Goal: Information Seeking & Learning: Learn about a topic

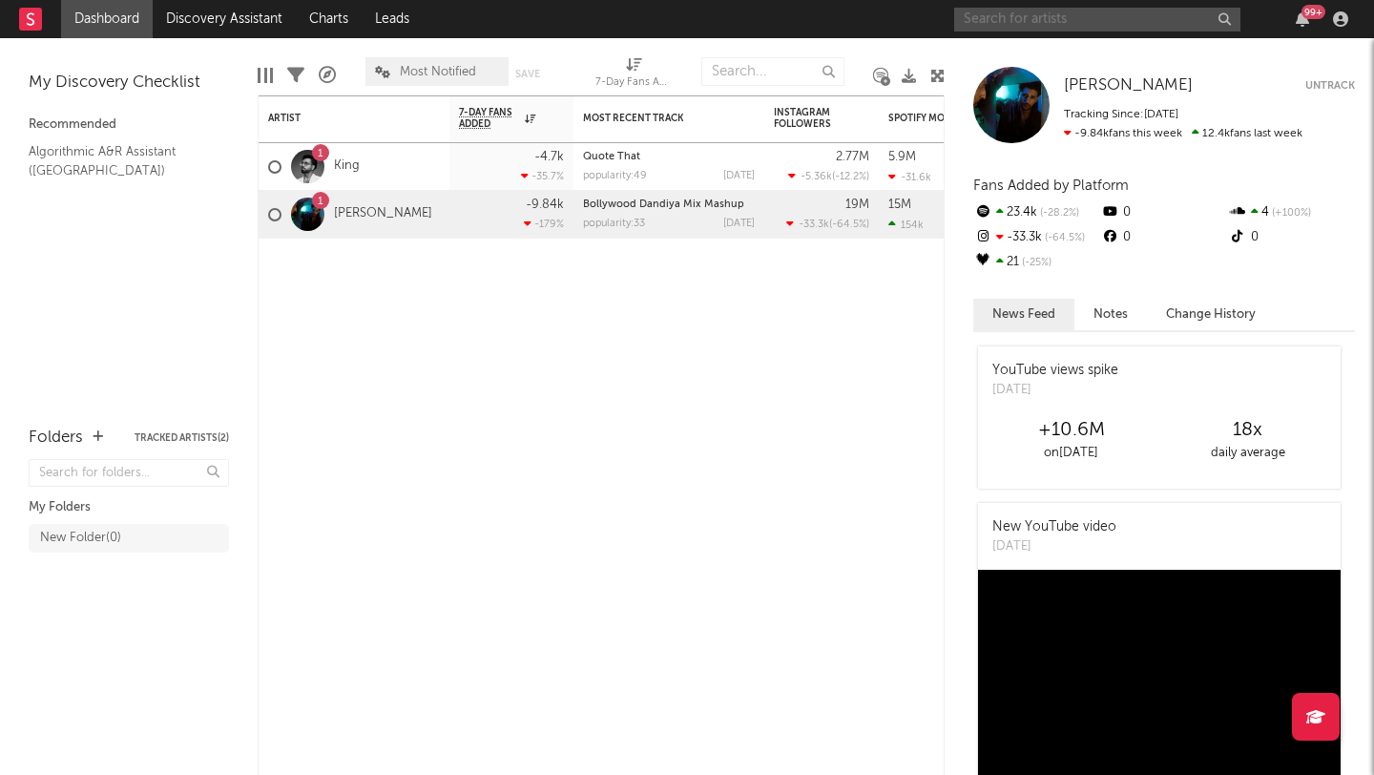
click at [1156, 26] on input "text" at bounding box center [1097, 20] width 286 height 24
click at [1011, 21] on input "shreyas ghoshl" at bounding box center [1097, 20] width 286 height 24
click at [1090, 26] on input "shreya ghoshl" at bounding box center [1097, 20] width 286 height 24
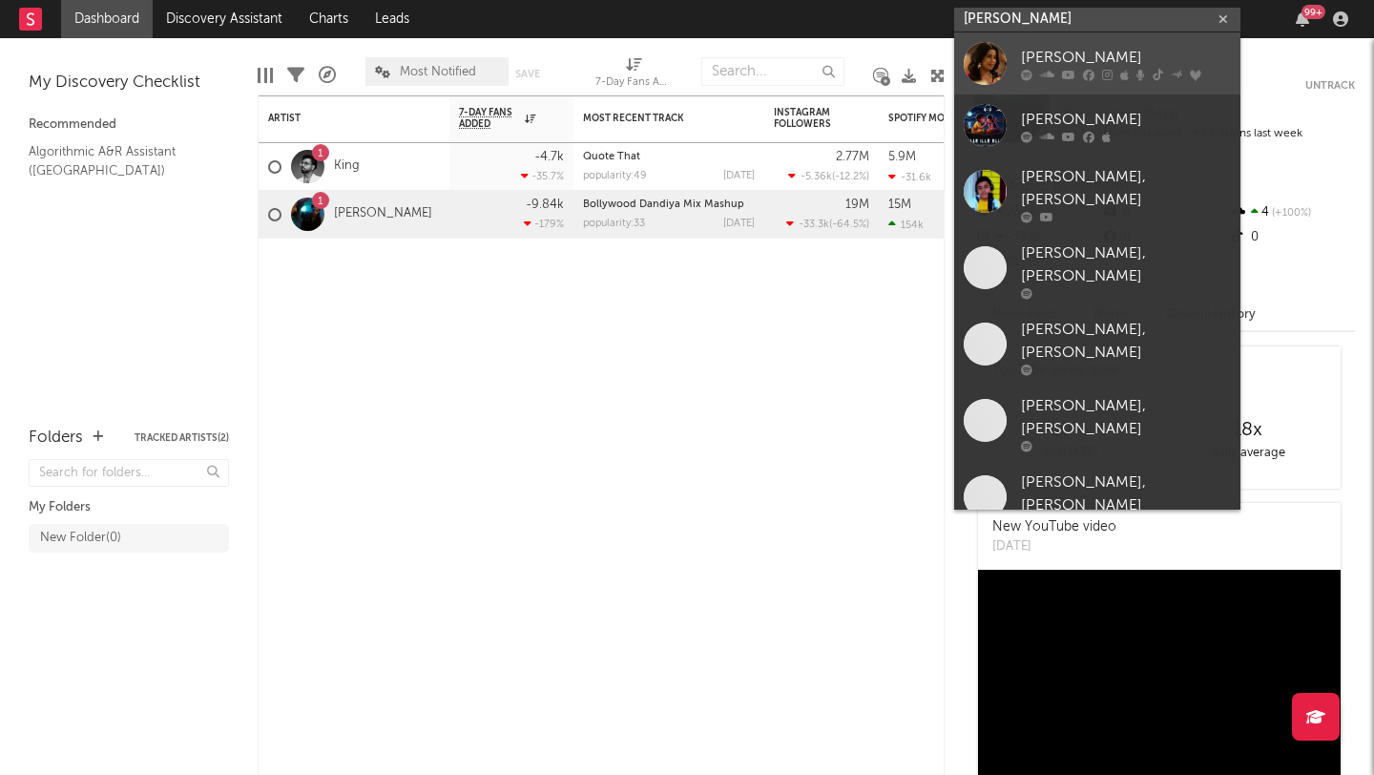
type input "shreya ghoshl"
click at [1103, 78] on icon at bounding box center [1107, 74] width 10 height 11
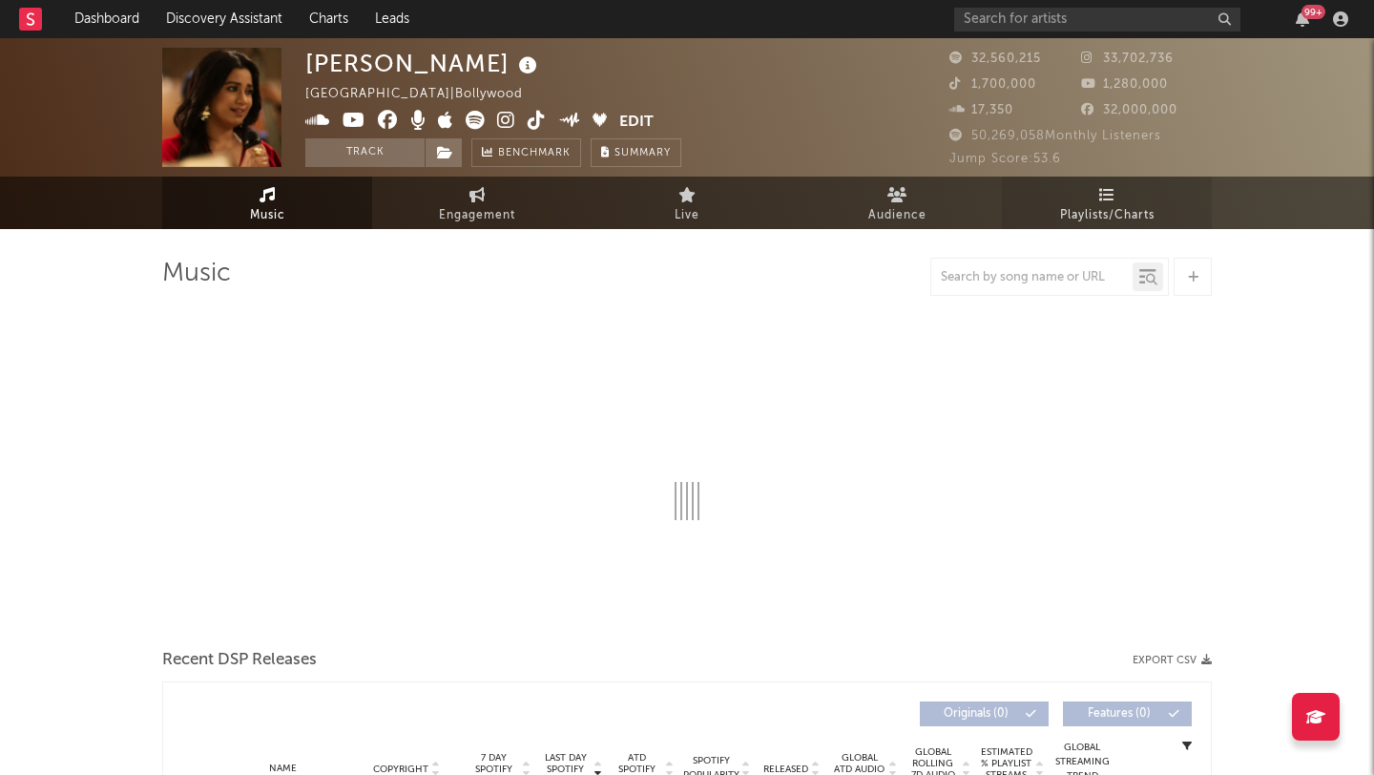
click at [1104, 199] on icon at bounding box center [1107, 194] width 16 height 15
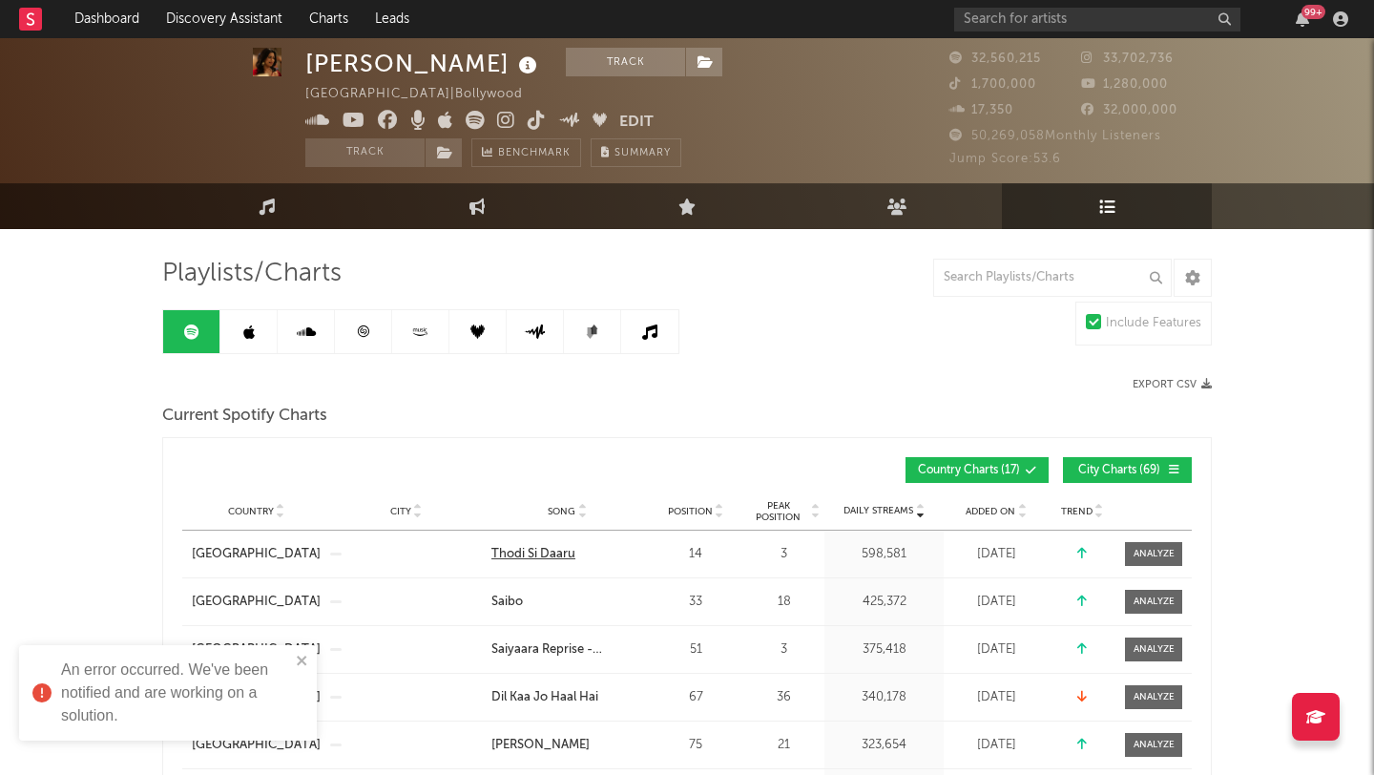
scroll to position [182, 0]
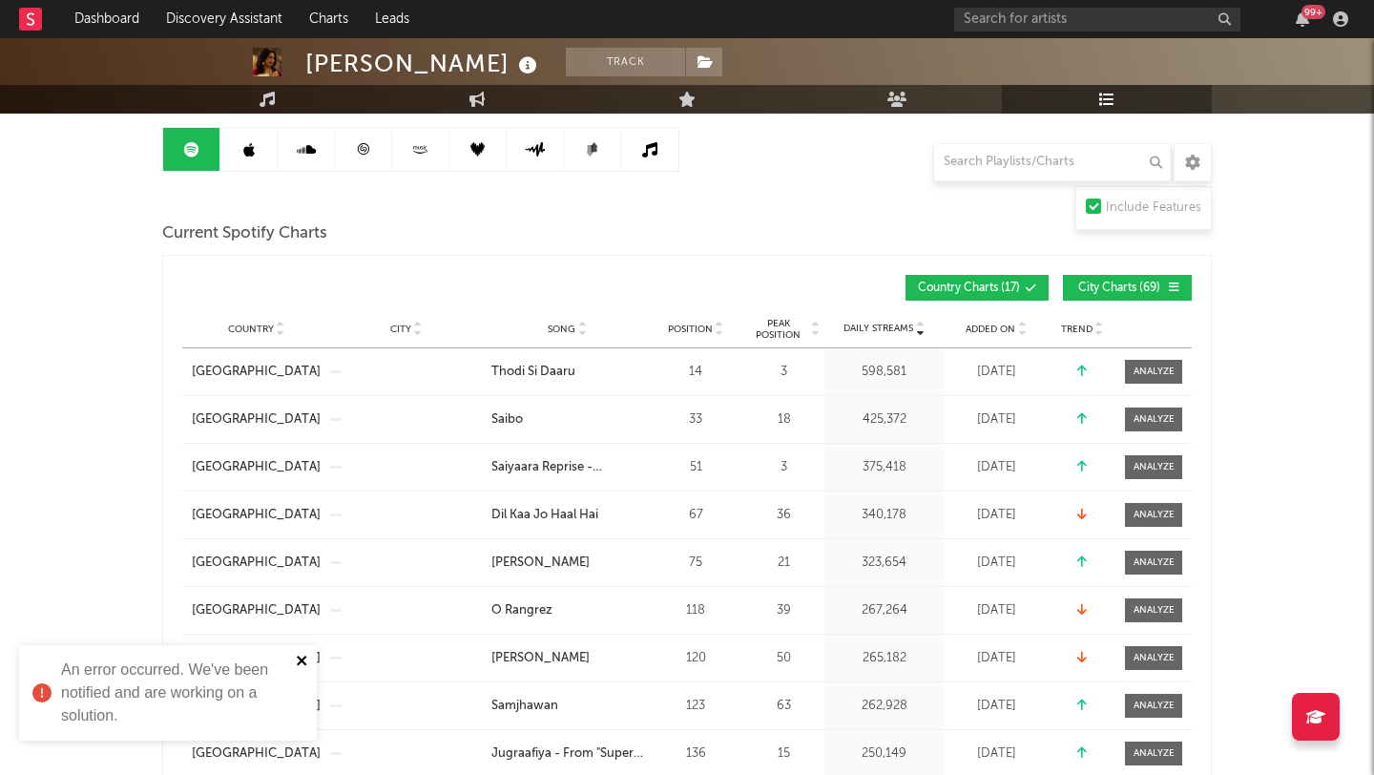
click at [301, 663] on icon "close" at bounding box center [302, 660] width 13 height 15
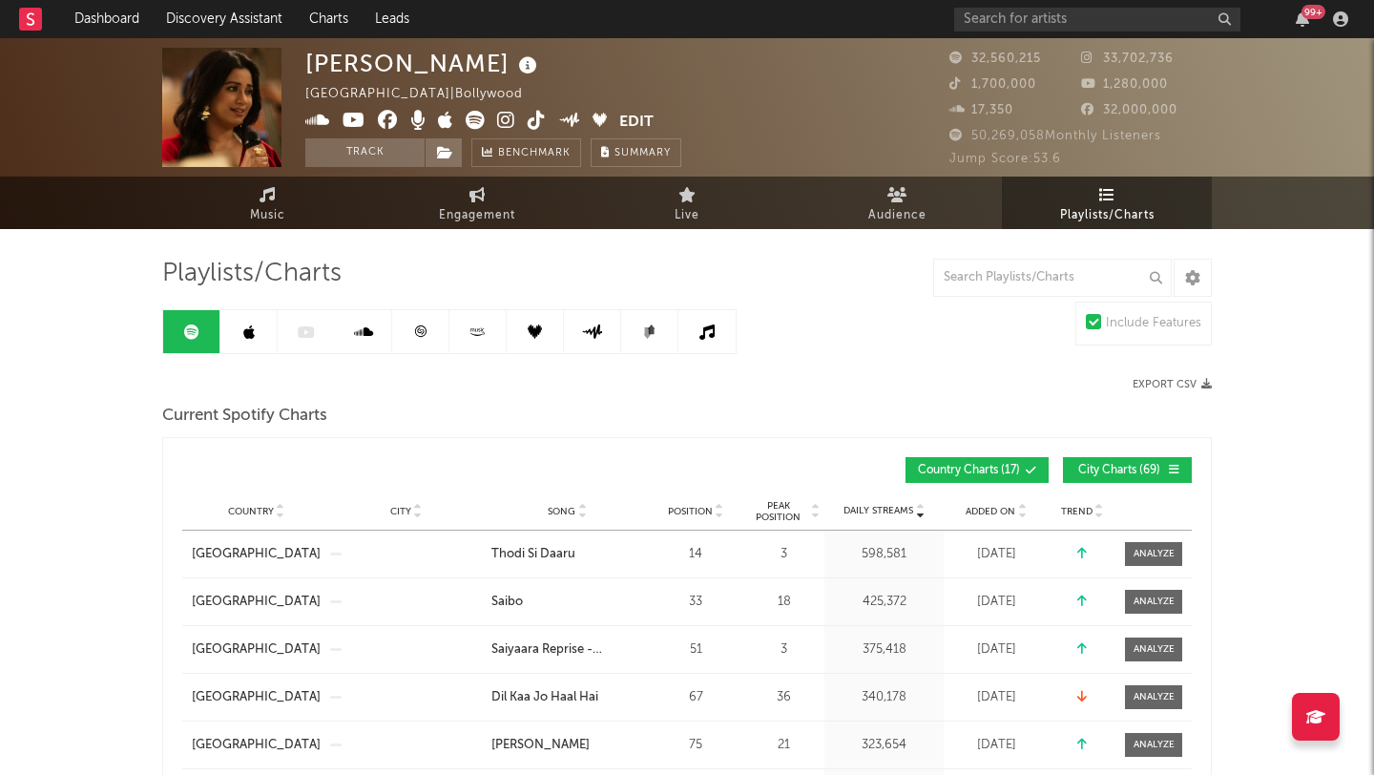
click at [1107, 185] on link "Playlists/Charts" at bounding box center [1107, 203] width 210 height 52
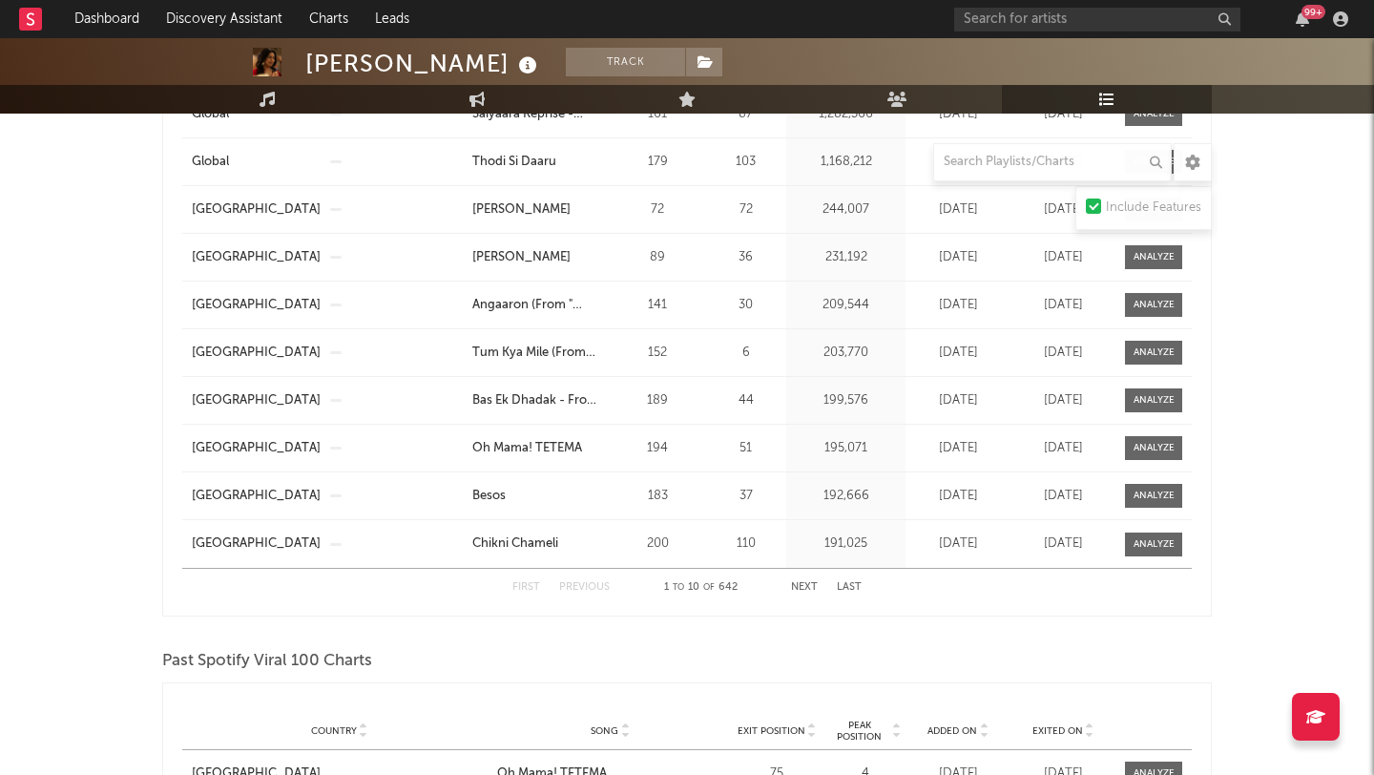
scroll to position [1645, 0]
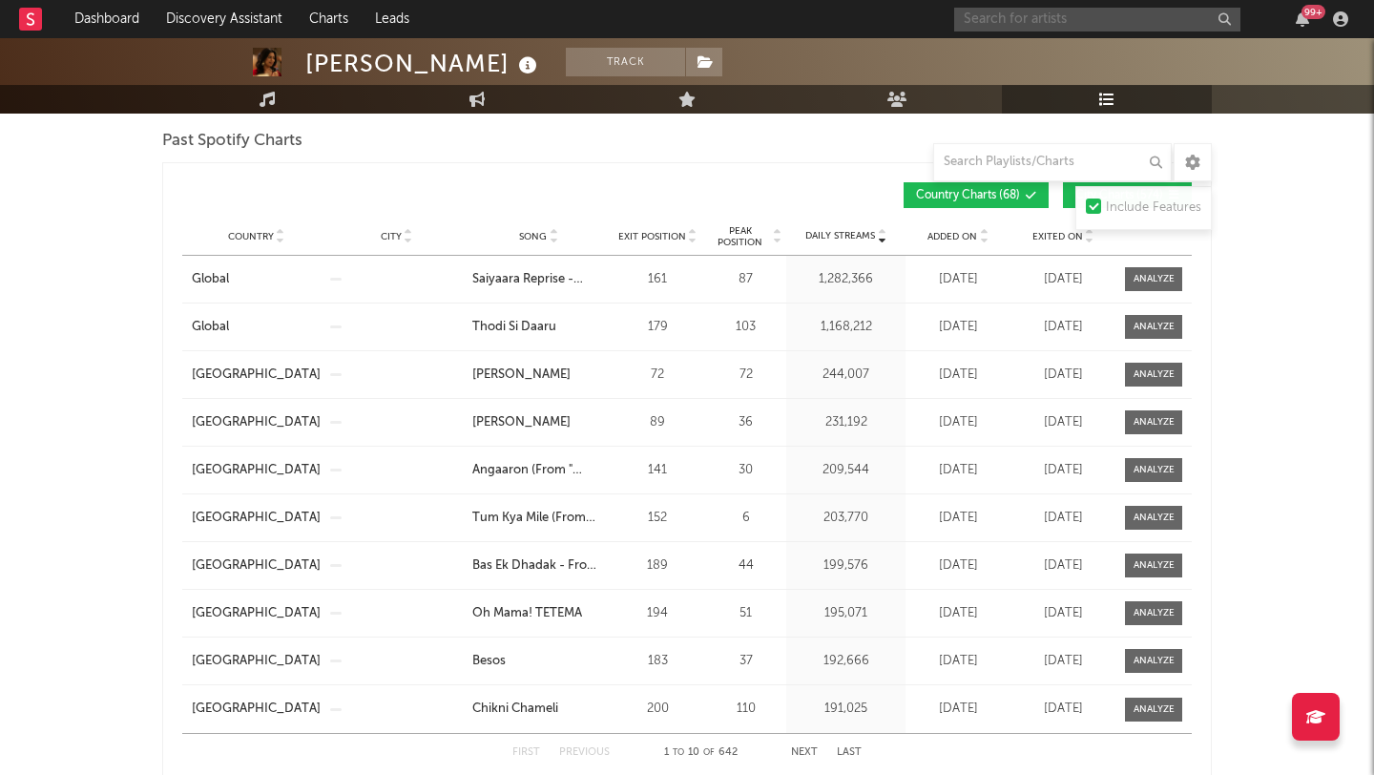
click at [1154, 14] on input "text" at bounding box center [1097, 20] width 286 height 24
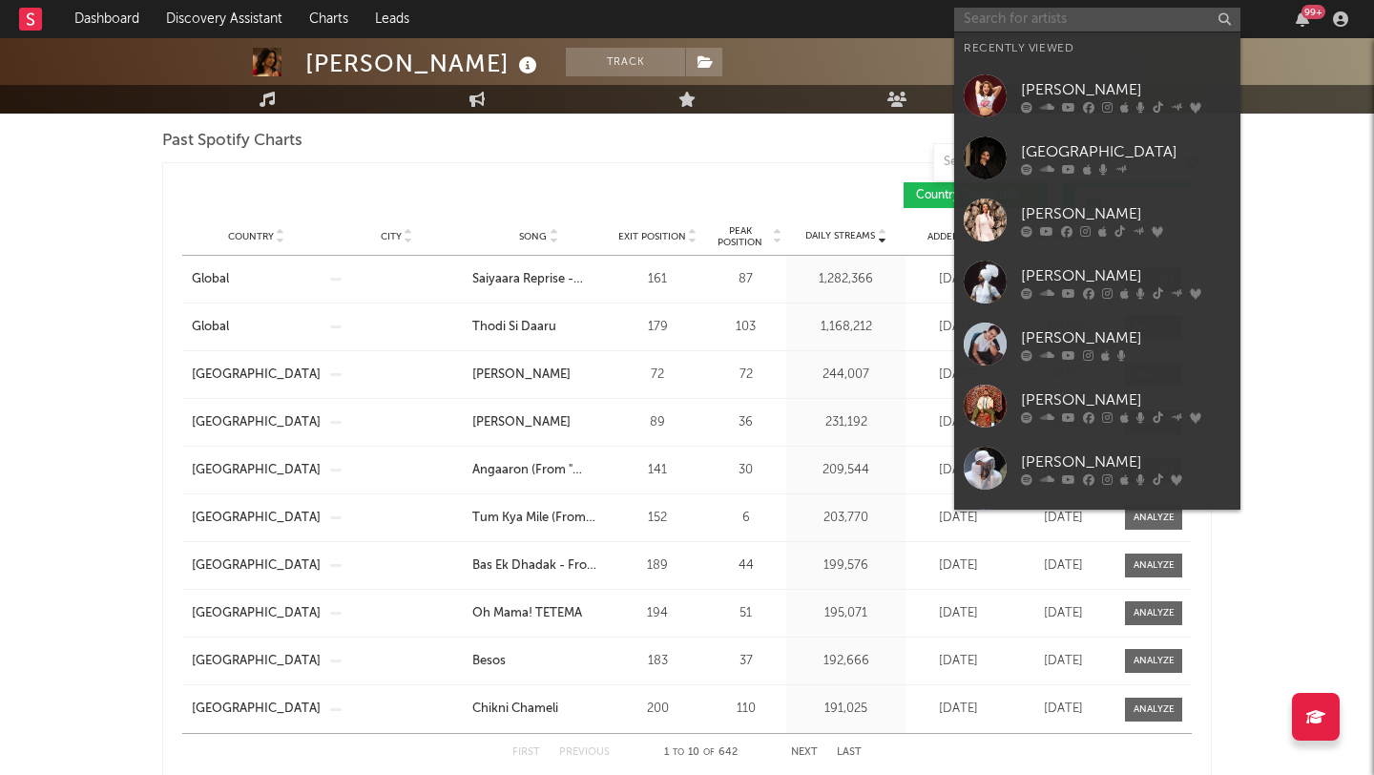
type input "s"
type input "b"
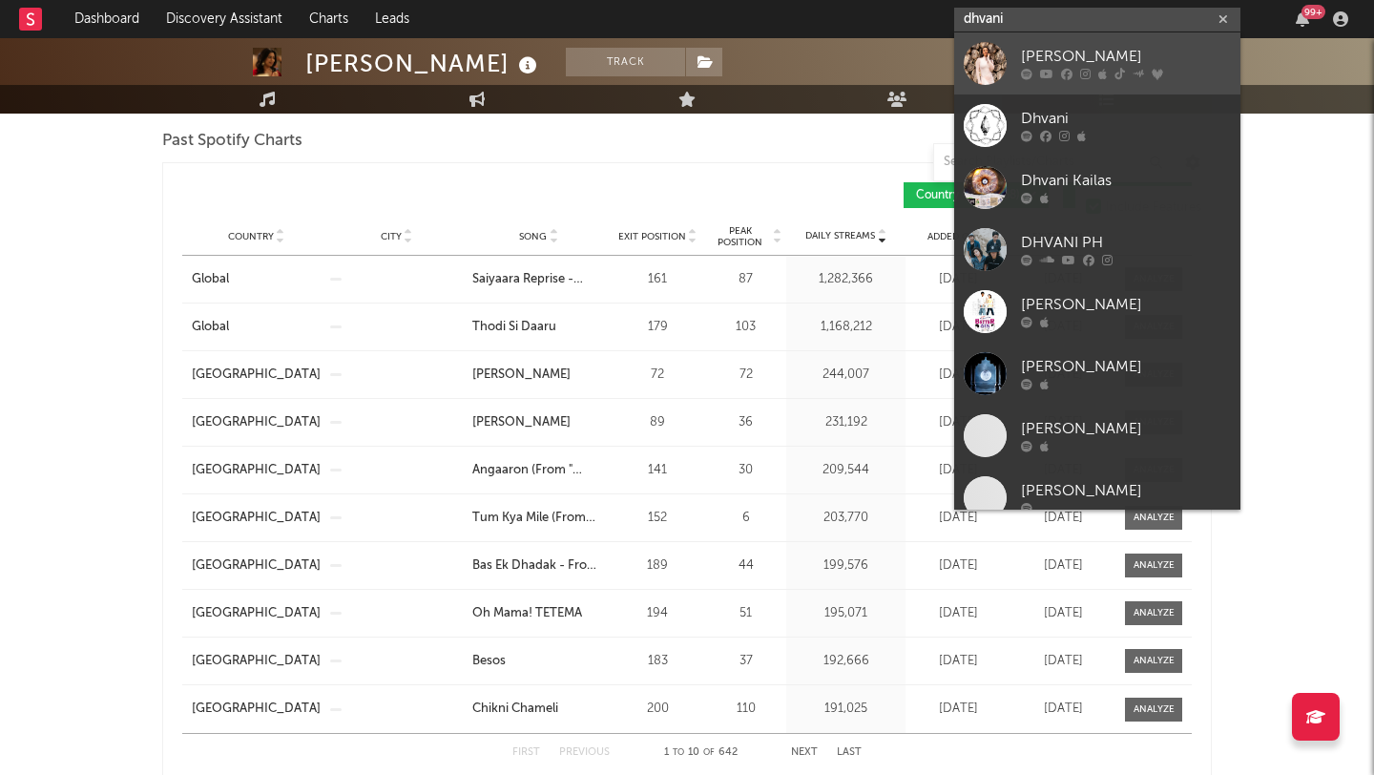
type input "dhvani"
click at [1119, 45] on link "[PERSON_NAME]" at bounding box center [1097, 63] width 286 height 62
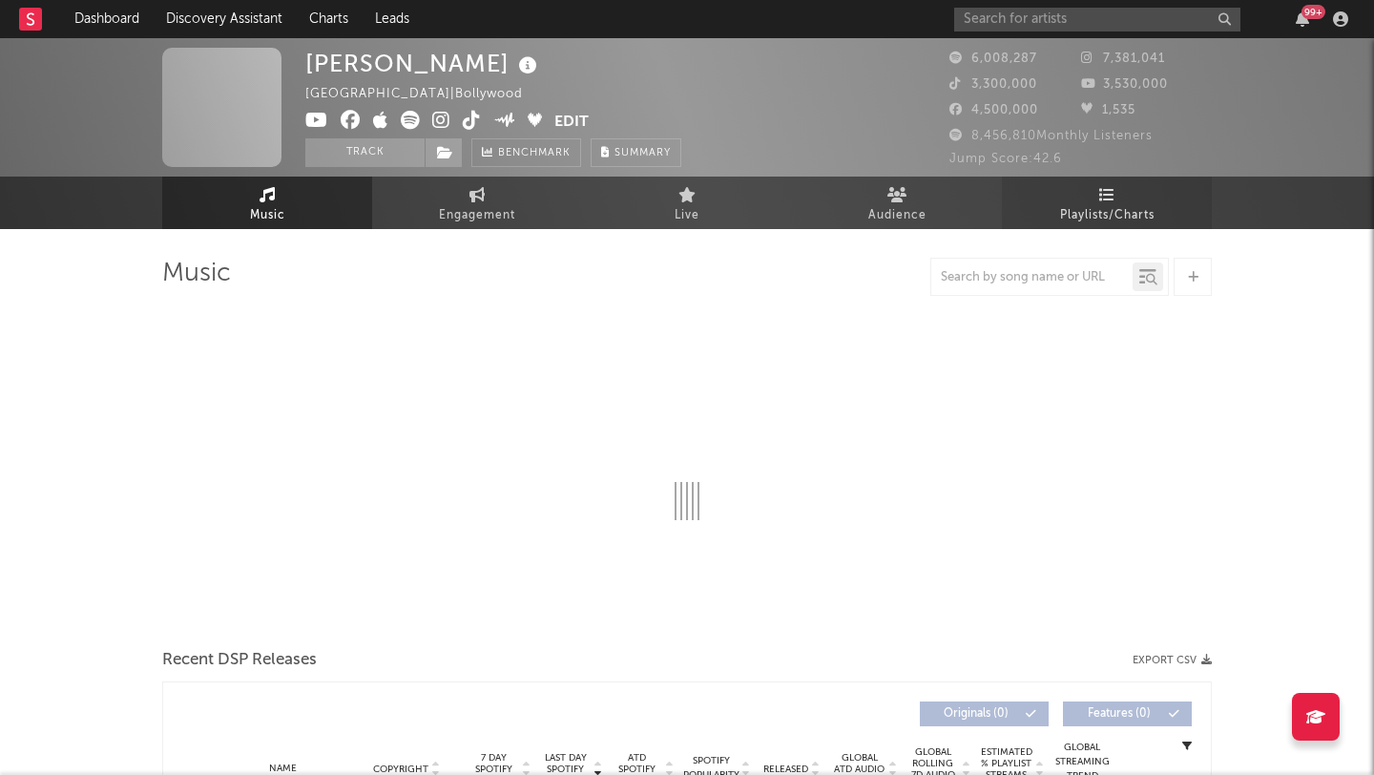
select select "6m"
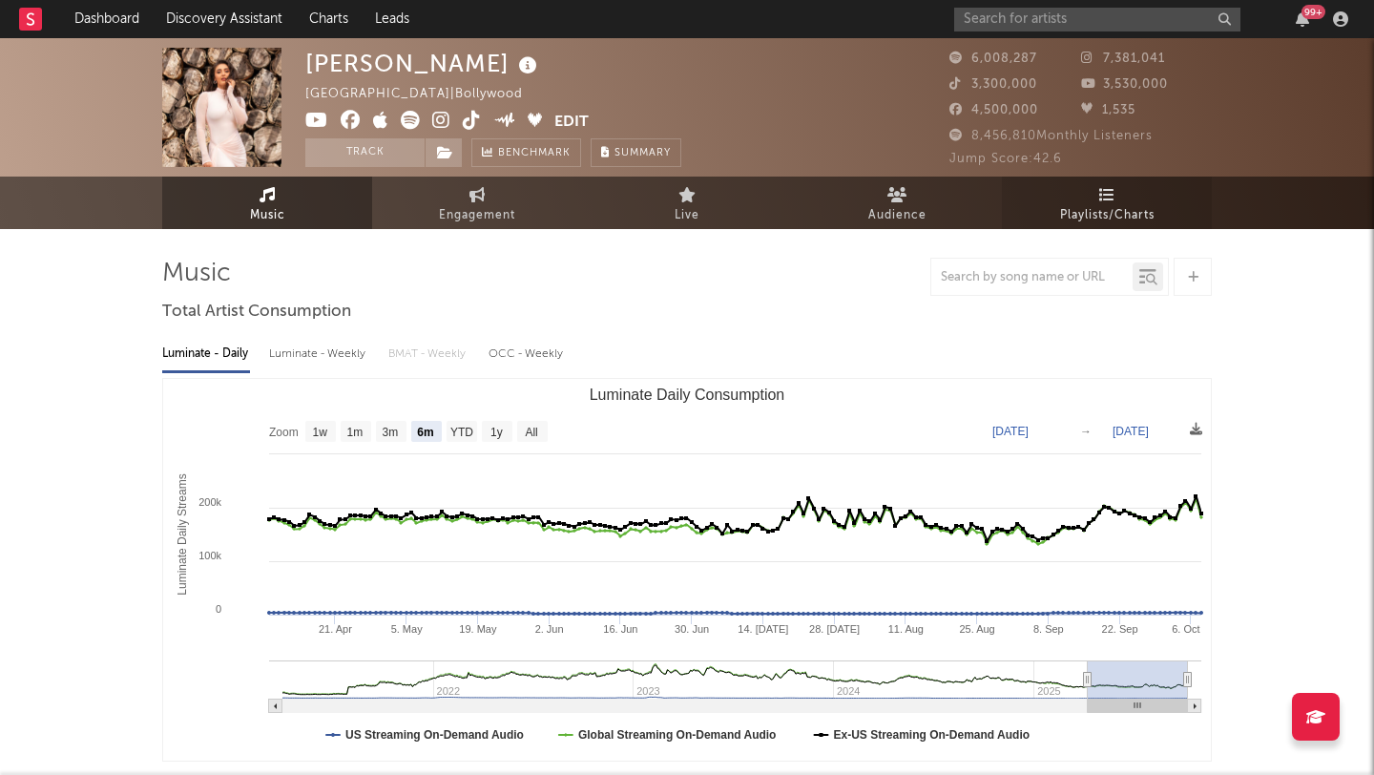
select select "6m"
click at [1125, 200] on link "Playlists/Charts" at bounding box center [1107, 203] width 210 height 52
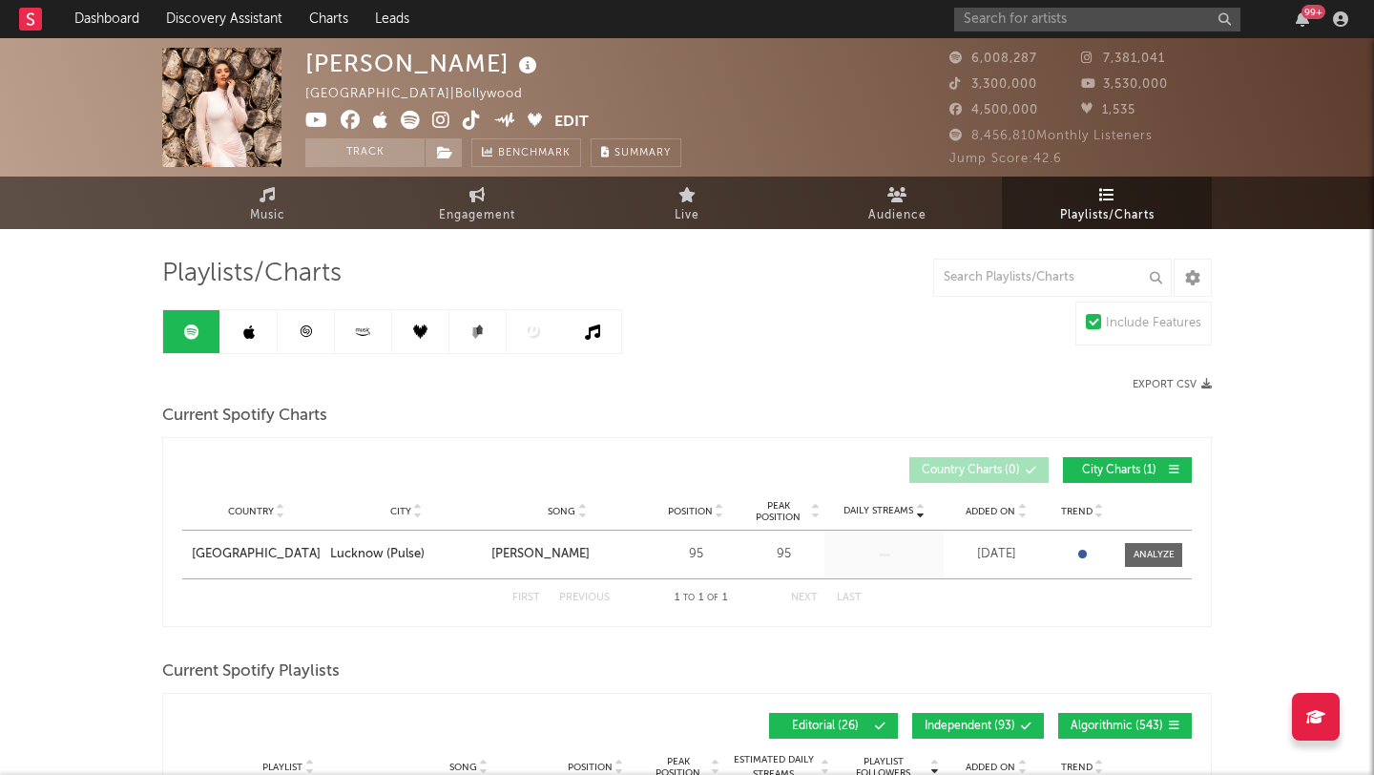
click at [1105, 188] on icon at bounding box center [1107, 194] width 16 height 15
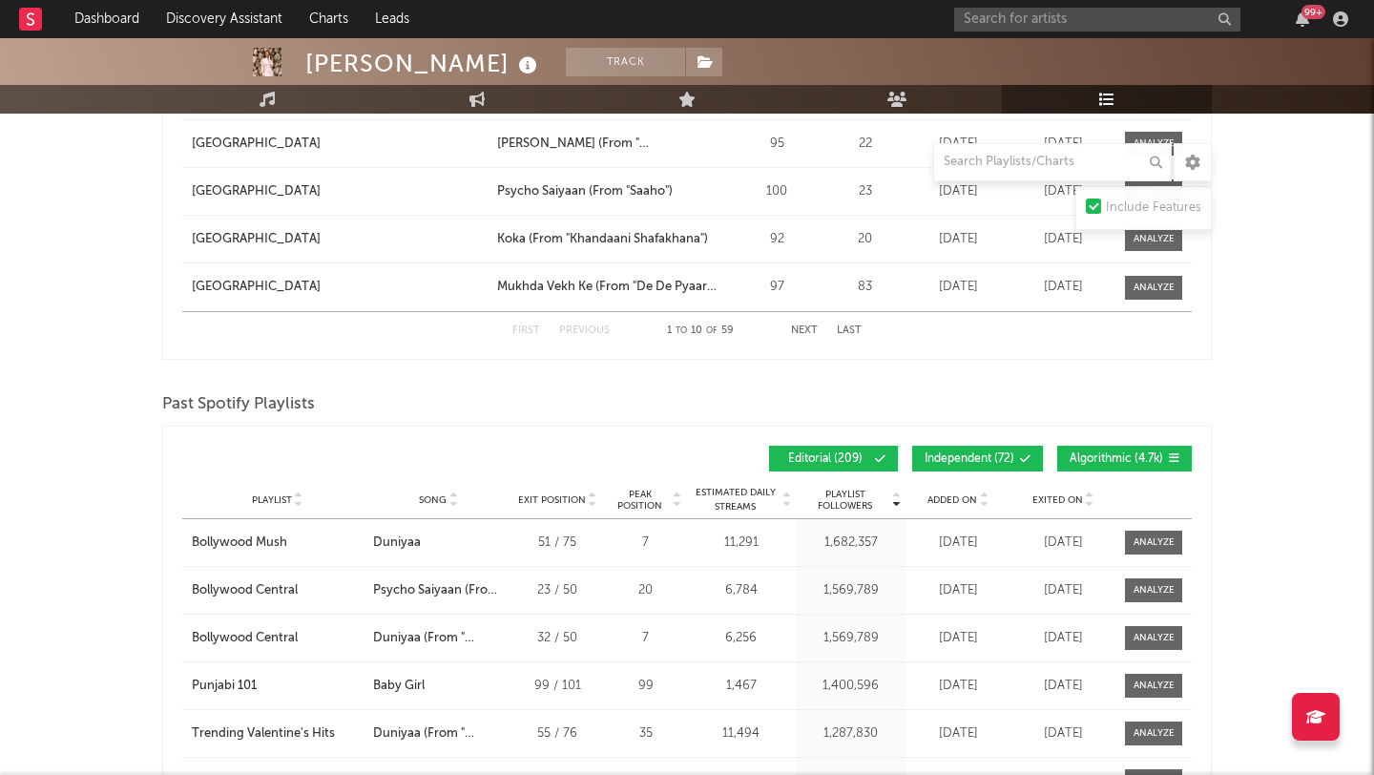
scroll to position [2682, 0]
